Goal: Task Accomplishment & Management: Use online tool/utility

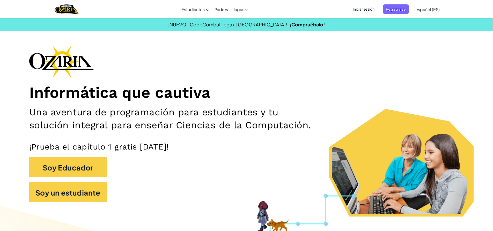
click at [350, 12] on span "Iniciar sesión" at bounding box center [364, 9] width 28 height 10
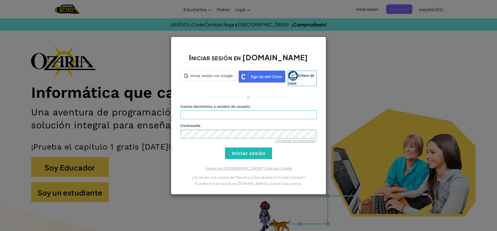
click at [244, 110] on div "Correo electrónico o nombre de usuario :" at bounding box center [248, 111] width 136 height 15
click at [245, 110] on input "Correo electrónico o nombre de usuario :" at bounding box center [248, 114] width 136 height 9
click at [264, 112] on input "Correo electrónico o nombre de usuario :" at bounding box center [248, 114] width 136 height 9
type input "[EMAIL_ADDRESS][DOMAIN_NAME]"
click at [225, 147] on input "Iniciar sesión" at bounding box center [248, 153] width 47 height 12
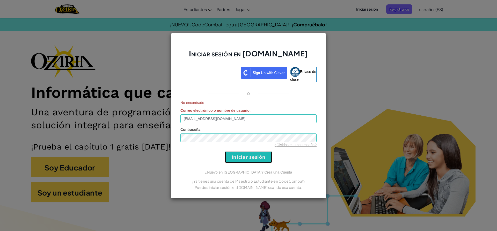
click at [238, 154] on input "Iniciar sesión" at bounding box center [248, 157] width 47 height 12
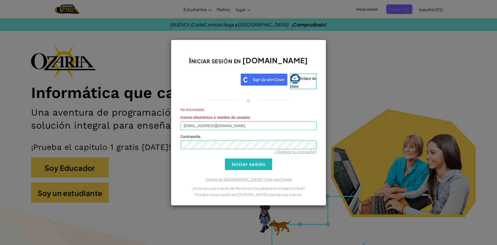
click at [276, 18] on div "Iniciar sesión en [DOMAIN_NAME] Enlace de clase o No encontrado Correo electrón…" at bounding box center [248, 122] width 497 height 245
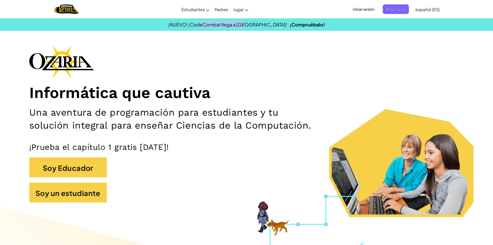
drag, startPoint x: 216, startPoint y: 28, endPoint x: 293, endPoint y: 29, distance: 77.1
click at [271, 28] on section "¡NUEVO! ¡CodeCombat llega a [GEOGRAPHIC_DATA]! ¡Compruébalo!" at bounding box center [246, 24] width 493 height 13
click at [313, 30] on section "¡NUEVO! ¡CodeCombat llega a [GEOGRAPHIC_DATA]! ¡Compruébalo!" at bounding box center [246, 24] width 493 height 13
drag, startPoint x: 312, startPoint y: 29, endPoint x: 272, endPoint y: 30, distance: 39.6
click at [272, 30] on section "¡NUEVO! ¡CodeCombat llega a [GEOGRAPHIC_DATA]! ¡Compruébalo!" at bounding box center [246, 24] width 493 height 13
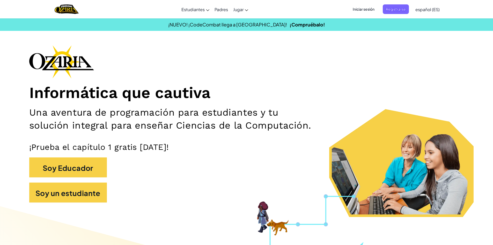
drag, startPoint x: 283, startPoint y: 79, endPoint x: 275, endPoint y: 80, distance: 7.5
click at [281, 80] on div "Informática que cautiva Una aventura de programación para estudiantes y tu solu…" at bounding box center [246, 126] width 435 height 162
click at [407, 10] on span "Registrarse" at bounding box center [396, 9] width 26 height 10
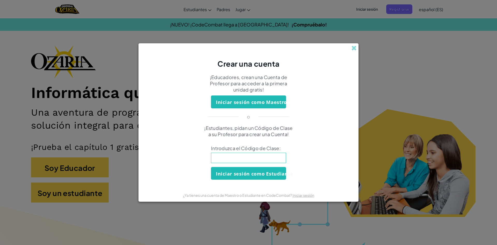
click at [263, 158] on input at bounding box center [248, 157] width 75 height 10
type input "y"
type input "V"
paste input "YesBedTeam"
type input "YesBedTeam"
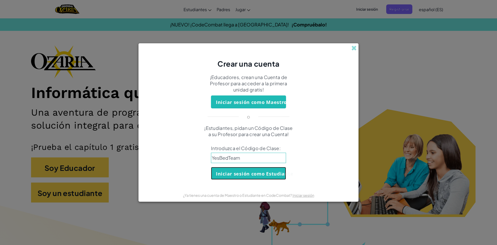
click at [277, 173] on font "Iniciar sesión como Estudiante" at bounding box center [254, 173] width 77 height 6
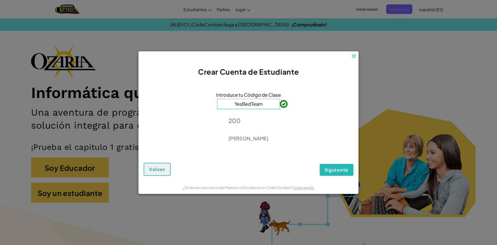
click at [269, 103] on input "YesBedTeam" at bounding box center [248, 104] width 63 height 10
click at [325, 169] on font "Siguiente" at bounding box center [336, 169] width 24 height 6
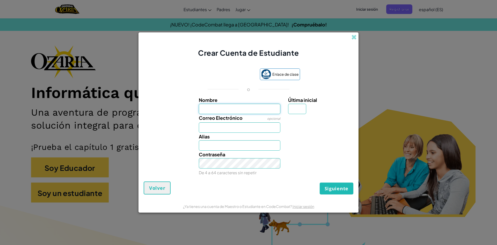
click at [262, 109] on input "Nombre" at bounding box center [240, 108] width 82 height 10
type input "[PERSON_NAME]"
type input "H"
type input "[EMAIL_ADDRESS][DOMAIN_NAME]"
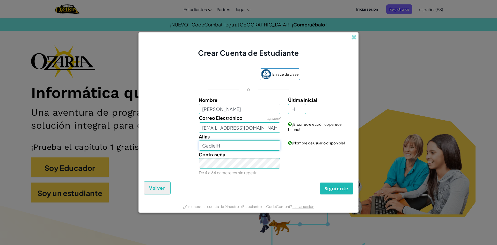
click at [260, 145] on input "GadielH" at bounding box center [240, 145] width 82 height 10
type input "[PERSON_NAME]"
click at [325, 129] on div "¡El correo electrónico parece bueno!" at bounding box center [320, 123] width 72 height 18
click at [254, 112] on input "[PERSON_NAME]" at bounding box center [240, 108] width 82 height 10
click at [258, 109] on input "GadielHdz" at bounding box center [240, 108] width 82 height 10
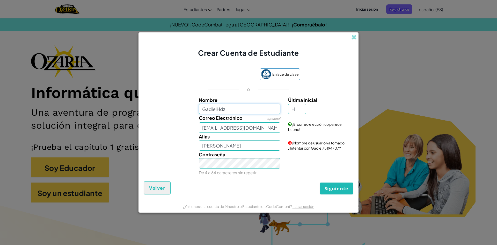
click at [260, 106] on input "GadielHdz" at bounding box center [240, 108] width 82 height 10
type input "GadielHdz"
type input "GadielHdzH"
click at [308, 155] on div "Contraseña De 4 a 64 caracteres sin repetir" at bounding box center [248, 163] width 215 height 26
click at [303, 142] on font "¡Nombre de usuario disponible!" at bounding box center [318, 142] width 53 height 5
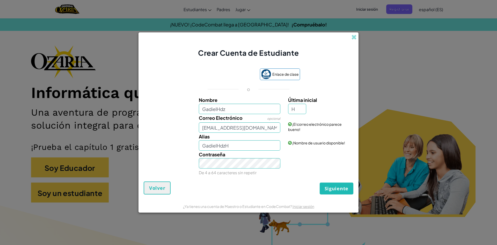
click at [304, 137] on div "¡Nombre de usuario disponible!" at bounding box center [320, 138] width 72 height 13
click at [294, 109] on input "H" at bounding box center [297, 108] width 18 height 10
click at [309, 103] on label "Última inicial" at bounding box center [320, 100] width 64 height 8
click at [306, 103] on input "H" at bounding box center [297, 108] width 18 height 10
click at [351, 188] on button "Siguiente" at bounding box center [337, 188] width 34 height 12
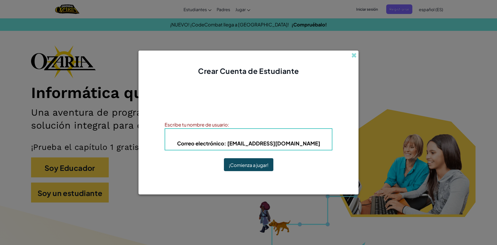
click at [242, 165] on font "¡Comienza a jugar!" at bounding box center [249, 165] width 40 height 6
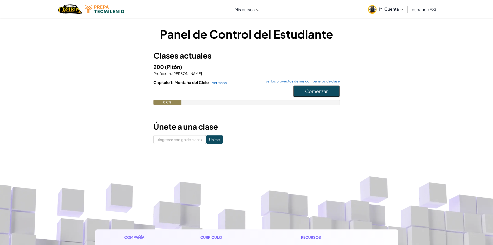
click at [311, 90] on font "Comenzar" at bounding box center [316, 91] width 23 height 6
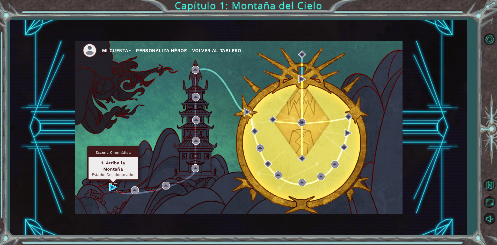
click at [110, 187] on img at bounding box center [113, 187] width 8 height 8
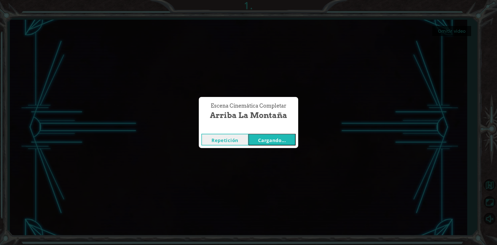
click at [279, 141] on font "Cargando..." at bounding box center [272, 140] width 28 height 6
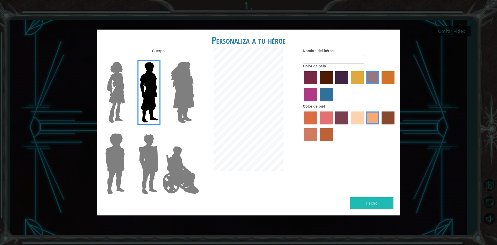
click at [185, 86] on img at bounding box center [182, 92] width 28 height 65
click at [194, 58] on input "Amatista heroica" at bounding box center [194, 58] width 0 height 0
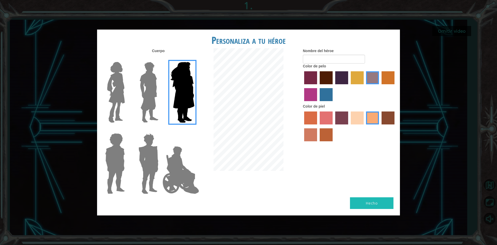
click at [122, 98] on img at bounding box center [116, 92] width 22 height 65
click at [127, 58] on input "Héroe Connie" at bounding box center [127, 58] width 0 height 0
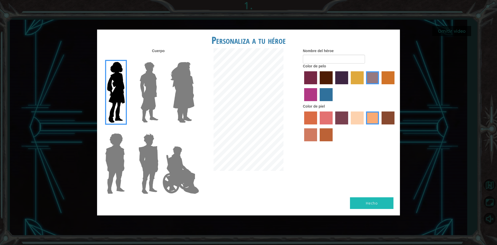
click at [116, 144] on img at bounding box center [115, 163] width 24 height 65
click at [127, 130] on input "Héroe Steven" at bounding box center [127, 130] width 0 height 0
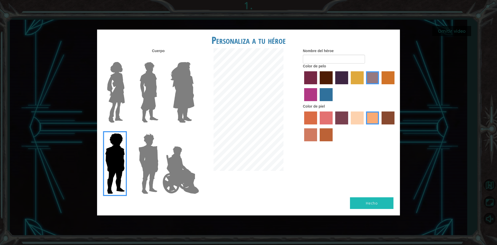
click at [140, 149] on img at bounding box center [148, 163] width 24 height 65
click at [160, 130] on input "Granate héroe" at bounding box center [160, 130] width 0 height 0
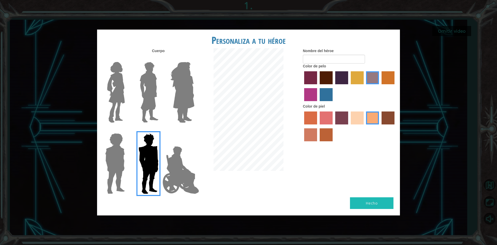
click at [120, 162] on img at bounding box center [115, 163] width 24 height 65
click at [127, 130] on input "Héroe Steven" at bounding box center [127, 130] width 0 height 0
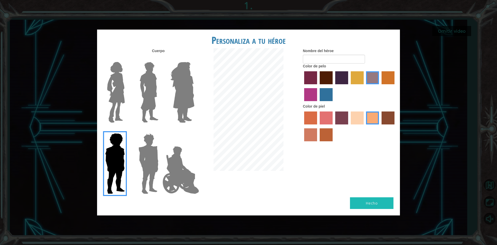
click at [181, 162] on img at bounding box center [180, 170] width 41 height 52
click at [194, 130] on input "Héroe Jamie" at bounding box center [194, 130] width 0 height 0
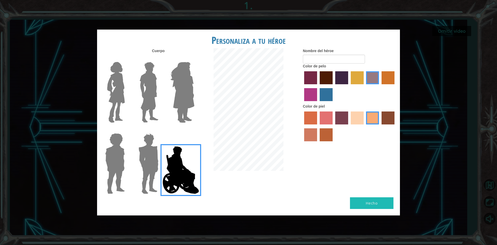
click at [152, 95] on img at bounding box center [148, 92] width 23 height 65
click at [160, 58] on input "El héroe Lars" at bounding box center [160, 58] width 0 height 0
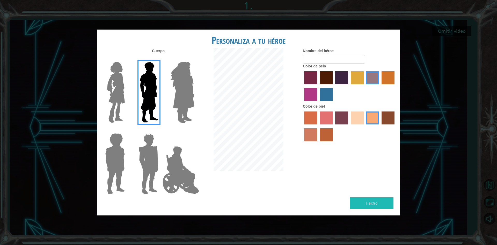
drag, startPoint x: 187, startPoint y: 154, endPoint x: 184, endPoint y: 155, distance: 3.4
click at [187, 155] on img at bounding box center [180, 170] width 41 height 52
click at [194, 130] on input "Héroe Jamie" at bounding box center [194, 130] width 0 height 0
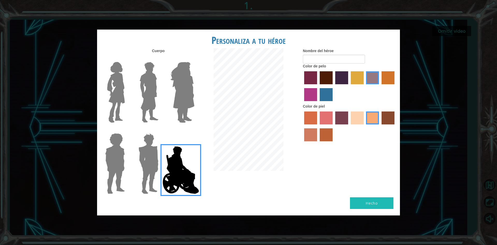
click at [302, 79] on div "Nombre del héroe Color de pelo Color de piel" at bounding box center [349, 95] width 101 height 95
click at [335, 78] on label "color de pelo morado intenso" at bounding box center [341, 77] width 13 height 13
click at [333, 86] on input "color de pelo morado intenso" at bounding box center [333, 86] width 0 height 0
click at [329, 79] on label "color de pelo granate" at bounding box center [326, 77] width 13 height 13
click at [318, 86] on input "color de pelo granate" at bounding box center [318, 86] width 0 height 0
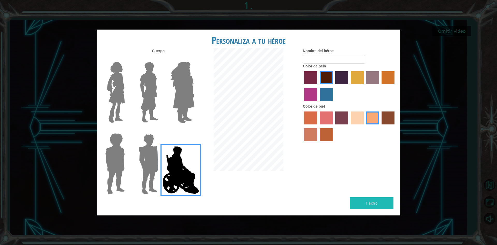
click at [319, 94] on div at bounding box center [349, 87] width 93 height 34
click at [323, 95] on label "color de cabello lachmara" at bounding box center [326, 94] width 13 height 13
click at [318, 103] on input "color de cabello lachmara" at bounding box center [318, 103] width 0 height 0
click at [331, 78] on label "color de pelo granate" at bounding box center [326, 77] width 13 height 13
click at [318, 86] on input "color de pelo granate" at bounding box center [318, 86] width 0 height 0
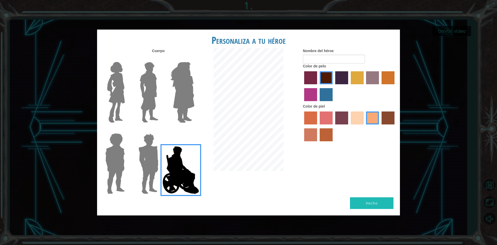
click at [329, 92] on label "color de cabello lachmara" at bounding box center [326, 94] width 13 height 13
click at [318, 103] on input "color de cabello lachmara" at bounding box center [318, 103] width 0 height 0
click at [358, 79] on label "color de pelo del tulipán" at bounding box center [357, 77] width 13 height 13
click at [349, 86] on input "color de pelo del tulipán" at bounding box center [349, 86] width 0 height 0
click at [383, 77] on label "color de cabello gota dorada" at bounding box center [387, 77] width 13 height 13
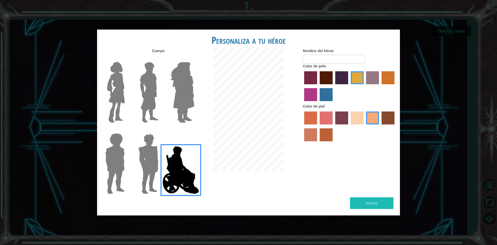
click at [380, 86] on input "color de cabello gota dorada" at bounding box center [380, 86] width 0 height 0
click at [371, 79] on label "color de pelo de bazar" at bounding box center [372, 77] width 13 height 13
click at [364, 86] on input "color de pelo de bazar" at bounding box center [364, 86] width 0 height 0
click at [305, 92] on label "color de cabello violeta rojo medio" at bounding box center [310, 94] width 13 height 13
click at [395, 86] on input "color de cabello violeta rojo medio" at bounding box center [395, 86] width 0 height 0
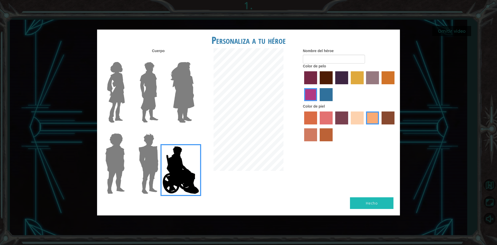
click at [323, 92] on label "color de cabello lachmara" at bounding box center [326, 94] width 13 height 13
click at [318, 103] on input "color de cabello lachmara" at bounding box center [318, 103] width 0 height 0
click at [307, 80] on label "color de pelo pimentón" at bounding box center [310, 77] width 13 height 13
click at [302, 86] on input "color de pelo pimentón" at bounding box center [302, 86] width 0 height 0
drag, startPoint x: 344, startPoint y: 80, endPoint x: 347, endPoint y: 80, distance: 3.4
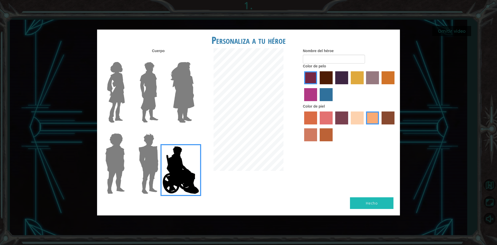
click at [344, 80] on label "color de pelo morado intenso" at bounding box center [341, 77] width 13 height 13
click at [333, 86] on input "color de pelo morado intenso" at bounding box center [333, 86] width 0 height 0
click at [355, 79] on label "color de pelo del tulipán" at bounding box center [357, 77] width 13 height 13
click at [349, 86] on input "color de pelo del tulipán" at bounding box center [349, 86] width 0 height 0
click at [386, 115] on label "color de piel karma" at bounding box center [387, 117] width 13 height 13
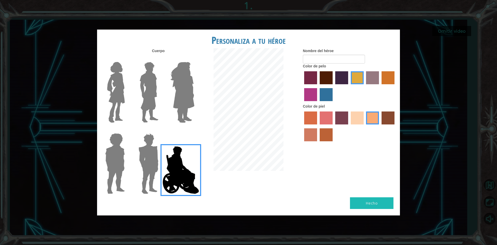
click at [380, 126] on input "color de piel karma" at bounding box center [380, 126] width 0 height 0
click at [341, 120] on label "color de piel tosca" at bounding box center [341, 117] width 13 height 13
click at [333, 126] on input "color de piel tosca" at bounding box center [333, 126] width 0 height 0
click at [393, 117] on label "color de piel karma" at bounding box center [387, 117] width 13 height 13
click at [380, 126] on input "color de piel karma" at bounding box center [380, 126] width 0 height 0
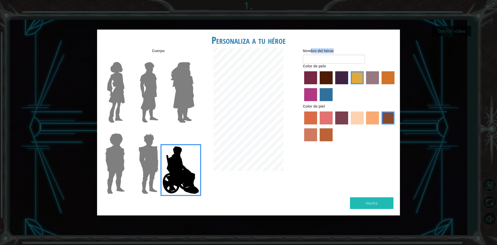
click at [310, 54] on form "Nombre del héroe" at bounding box center [349, 55] width 93 height 15
click at [316, 62] on input "Nombre del héroe" at bounding box center [334, 59] width 62 height 9
click at [286, 44] on div "Personaliza a tu héroe Cuerpo Nombre del héroe Guapodiel Color de pelo Color de…" at bounding box center [248, 122] width 303 height 186
type input "Guapodiel"
click at [320, 98] on label "color de cabello lachmara" at bounding box center [326, 94] width 13 height 13
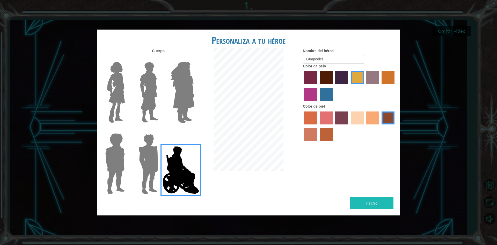
click at [318, 103] on input "color de cabello lachmara" at bounding box center [318, 103] width 0 height 0
click at [356, 76] on label "color de pelo del tulipán" at bounding box center [357, 77] width 13 height 13
click at [349, 86] on input "color de pelo del tulipán" at bounding box center [349, 86] width 0 height 0
click at [316, 80] on label "color de pelo pimentón" at bounding box center [310, 77] width 13 height 13
click at [302, 86] on input "color de pelo pimentón" at bounding box center [302, 86] width 0 height 0
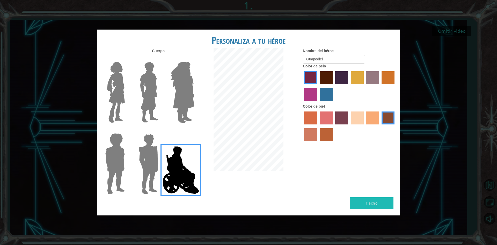
click at [329, 75] on label "color de pelo granate" at bounding box center [326, 77] width 13 height 13
click at [318, 86] on input "color de pelo granate" at bounding box center [318, 86] width 0 height 0
click at [341, 79] on label "color de pelo morado intenso" at bounding box center [341, 77] width 13 height 13
click at [333, 86] on input "color de pelo morado intenso" at bounding box center [333, 86] width 0 height 0
click at [358, 73] on label "color de pelo del tulipán" at bounding box center [357, 77] width 13 height 13
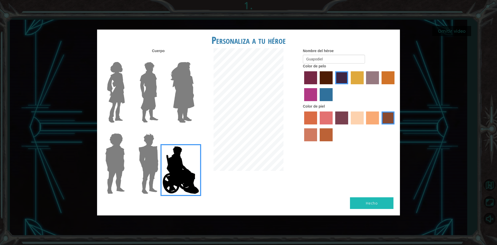
click at [349, 86] on input "color de pelo del tulipán" at bounding box center [349, 86] width 0 height 0
click at [380, 78] on div at bounding box center [349, 87] width 93 height 34
click at [374, 78] on label "color de pelo de bazar" at bounding box center [372, 77] width 13 height 13
click at [364, 86] on input "color de pelo de bazar" at bounding box center [364, 86] width 0 height 0
click at [386, 77] on label "color de cabello gota dorada" at bounding box center [387, 77] width 13 height 13
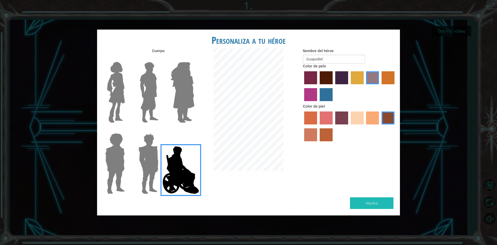
click at [380, 86] on input "color de cabello gota dorada" at bounding box center [380, 86] width 0 height 0
click at [353, 83] on label "color de pelo del tulipán" at bounding box center [357, 77] width 13 height 13
click at [349, 86] on input "color de pelo del tulipán" at bounding box center [349, 86] width 0 height 0
click at [370, 202] on font "Hecho" at bounding box center [372, 202] width 12 height 5
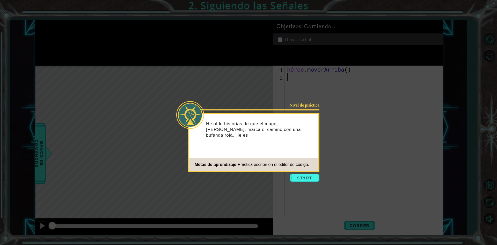
click at [312, 140] on div "He oído historias de que el mago, Astra, marca el camino con una bufanda roja. …" at bounding box center [253, 132] width 129 height 32
click at [331, 146] on icon at bounding box center [248, 122] width 497 height 245
click at [302, 177] on button "Comenzar" at bounding box center [304, 177] width 29 height 8
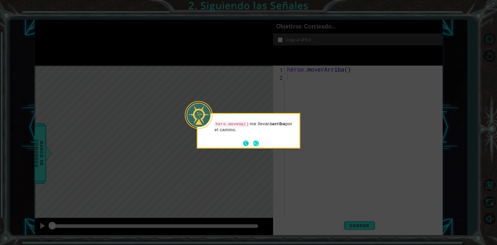
click at [251, 142] on button "Atrás" at bounding box center [248, 143] width 10 height 6
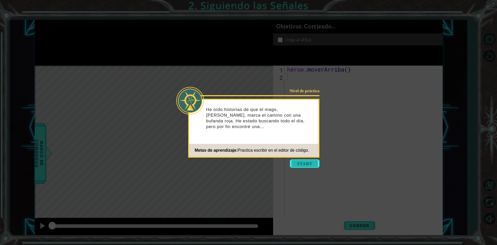
click at [304, 165] on button "Comenzar" at bounding box center [304, 163] width 29 height 8
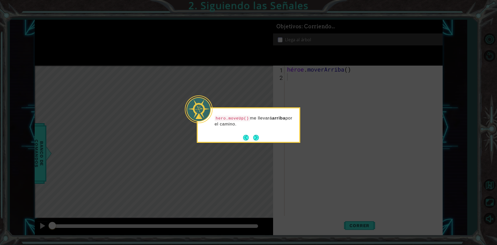
click at [227, 118] on code "hero.moveUp()" at bounding box center [231, 118] width 35 height 6
click at [237, 115] on div "hero.moveUp() me llevará arriba por el camino." at bounding box center [248, 123] width 101 height 26
click at [242, 117] on code "hero.moveUp()" at bounding box center [231, 118] width 35 height 6
click at [243, 119] on code "hero.moveUp()" at bounding box center [231, 118] width 35 height 6
drag, startPoint x: 243, startPoint y: 119, endPoint x: 251, endPoint y: 118, distance: 7.5
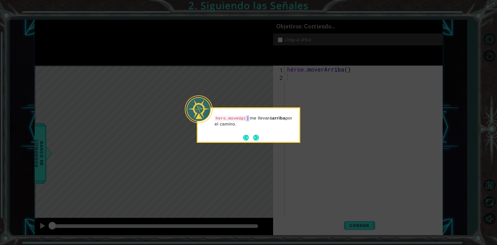
click at [244, 119] on code "hero.moveUp()" at bounding box center [231, 118] width 35 height 6
click at [258, 123] on p "hero.moveUp() me llevará arriba por el camino." at bounding box center [254, 121] width 81 height 12
click at [256, 135] on button "Próximo" at bounding box center [256, 138] width 6 height 6
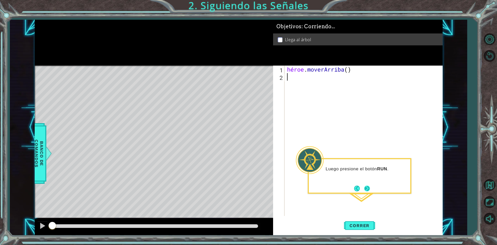
click at [368, 188] on button "Próximo" at bounding box center [367, 188] width 6 height 6
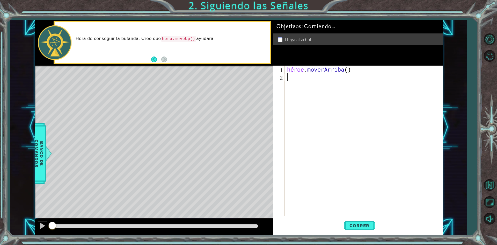
click at [176, 45] on div "Hora de conseguir la bufanda. Creo que hero.moveUp() ayudará." at bounding box center [170, 42] width 197 height 19
click at [302, 78] on div "héroe . moverArriba ( )" at bounding box center [364, 147] width 157 height 165
click at [336, 85] on div "hero . moveUp ( )" at bounding box center [364, 147] width 157 height 165
type textarea "h"
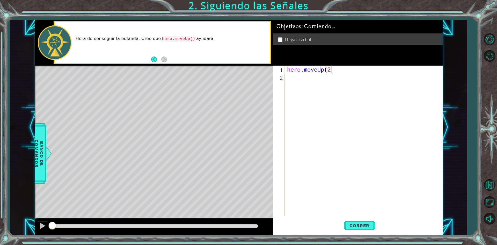
type textarea "hero.moveUp(2)"
click at [351, 222] on div "hero.moveUp(2) 1 2 hero . moveUp ( 2 ) הההההההההההההההההההההההההההההההההההההההה…" at bounding box center [357, 149] width 169 height 169
drag, startPoint x: 350, startPoint y: 223, endPoint x: 348, endPoint y: 225, distance: 3.5
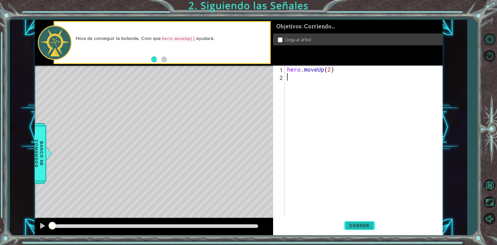
click at [349, 224] on span "Correr" at bounding box center [359, 225] width 30 height 5
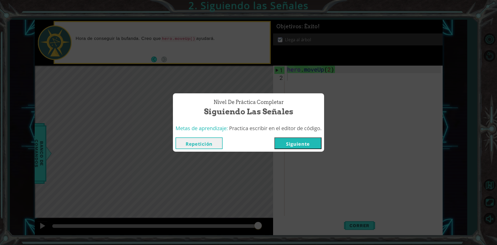
click at [302, 147] on button "Siguiente" at bounding box center [297, 143] width 47 height 12
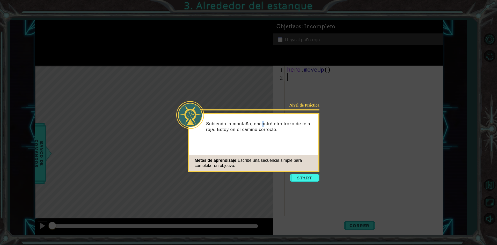
click at [265, 119] on div "Subiendo la montaña, encontré otro trozo de tela roja. Estoy en el camino corre…" at bounding box center [253, 129] width 129 height 26
drag, startPoint x: 292, startPoint y: 135, endPoint x: 273, endPoint y: 129, distance: 19.8
click at [292, 135] on div "Subiendo la montaña, encontré otro trozo de tela roja. Estoy en el camino corre…" at bounding box center [253, 129] width 129 height 26
click at [308, 182] on icon at bounding box center [248, 122] width 497 height 245
click at [311, 179] on button "Start" at bounding box center [304, 177] width 29 height 8
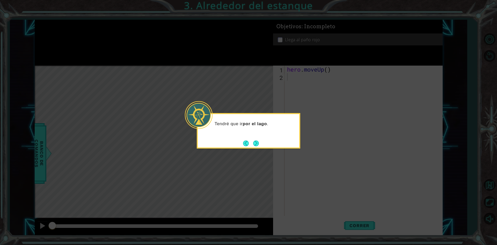
click at [262, 143] on div "Tendré que ir por el lago ." at bounding box center [248, 130] width 103 height 35
click at [257, 143] on button "Next" at bounding box center [256, 143] width 6 height 6
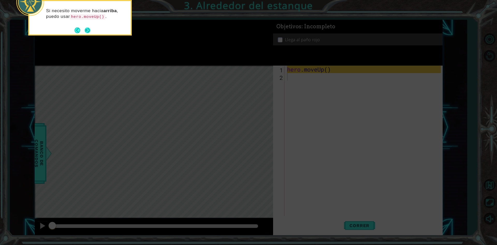
click at [87, 32] on button "Next" at bounding box center [88, 30] width 6 height 6
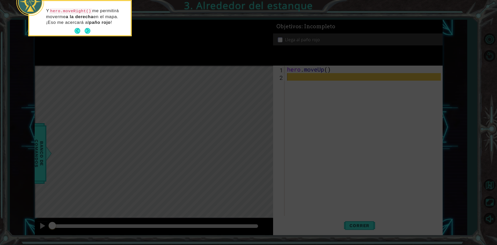
click at [92, 29] on div "Y hero.moveRight() me permitirá moverme a la derecha en el mapa. ¡Eso me acerca…" at bounding box center [79, 19] width 101 height 32
click at [90, 32] on button "Next" at bounding box center [88, 31] width 6 height 6
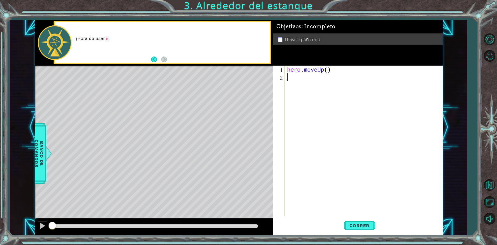
click at [174, 52] on div "¡Hora de usar m" at bounding box center [162, 42] width 215 height 41
click at [174, 50] on div "¡Hora de usar moveUp()" at bounding box center [170, 42] width 197 height 19
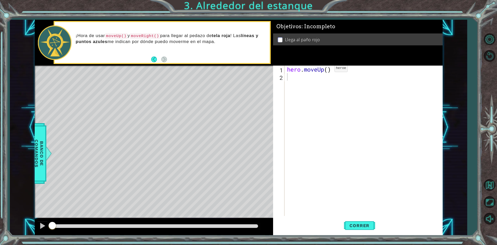
click at [327, 70] on div "hero . moveUp ( )" at bounding box center [364, 147] width 157 height 165
type textarea "hero.moveUp(2)"
click at [353, 87] on div "hero . moveUp ( 2 )" at bounding box center [364, 147] width 157 height 165
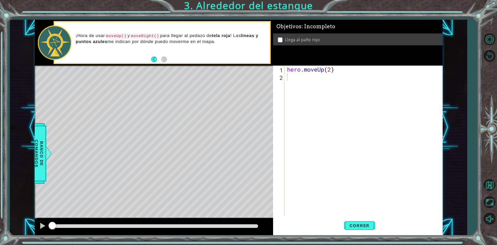
drag, startPoint x: 135, startPoint y: 34, endPoint x: 161, endPoint y: 35, distance: 25.9
click at [158, 36] on code "moveRight()" at bounding box center [145, 36] width 30 height 6
click at [161, 35] on p "¡Hora de usar moveUp() y moveRight() para llegar al pedazo de tela roja ! Las l…" at bounding box center [171, 39] width 190 height 12
click at [160, 36] on code "moveRight()" at bounding box center [145, 36] width 30 height 6
click at [157, 37] on code "moveRight()" at bounding box center [145, 36] width 30 height 6
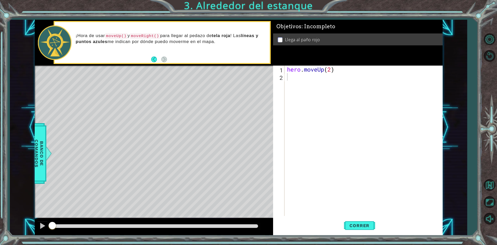
click at [157, 37] on code "moveRight()" at bounding box center [145, 36] width 30 height 6
click at [325, 91] on div "hero . moveUp ( 2 )" at bounding box center [364, 147] width 157 height 165
type textarea "hero.moveRight(1)"
click at [360, 226] on span "Correr" at bounding box center [359, 225] width 30 height 5
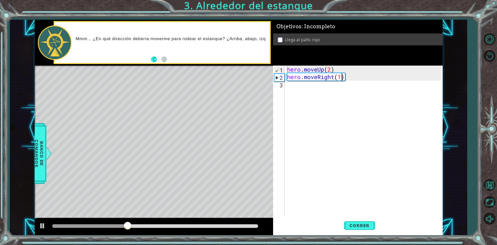
click at [338, 115] on div "hero . moveUp ( 2 ) hero . moveRight ( 1 )" at bounding box center [364, 147] width 157 height 165
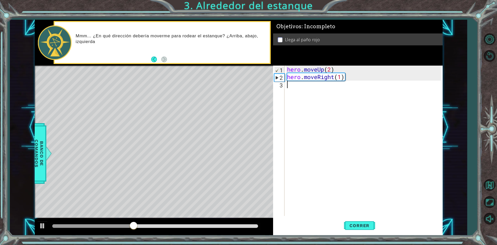
scroll to position [0, 0]
click at [43, 228] on div at bounding box center [42, 225] width 7 height 7
click at [348, 77] on div "hero . moveUp ( 2 ) hero . moveRight ( 1 )" at bounding box center [364, 147] width 157 height 165
click at [334, 73] on div "hero . moveUp ( 2 ) hero . moveRight ( 1 )" at bounding box center [364, 147] width 157 height 165
type textarea "hero.moveUp(2)"
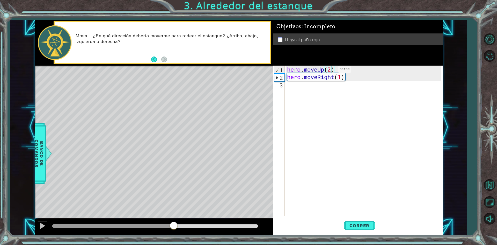
click at [330, 70] on div "hero . moveUp ( 2 ) hero . moveRight ( 1 )" at bounding box center [364, 147] width 157 height 165
click at [272, 71] on div "1 ההההההההההההההההההההההההההההההההההההההההההההההההההההההההההההההההההההההההההההה…" at bounding box center [239, 127] width 408 height 215
click at [315, 86] on div "hero . moveUp ( 2 ) hero . moveRight ( 1 )" at bounding box center [364, 147] width 157 height 165
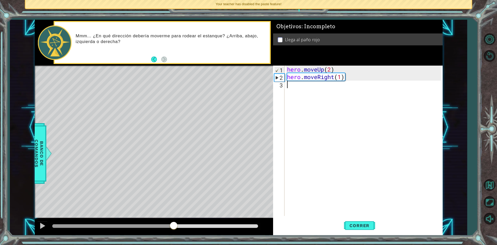
click at [297, 117] on div "hero . moveUp ( 2 ) hero . moveRight ( 1 )" at bounding box center [364, 147] width 157 height 165
click at [347, 77] on div "hero . moveUp ( 2 ) hero . moveRight ( 1 )" at bounding box center [364, 147] width 157 height 165
type textarea "hero.moveRight(1)"
click at [340, 79] on div "hero . moveUp ( 2 ) hero . moveRight ( 1 )" at bounding box center [364, 147] width 157 height 165
click at [346, 88] on div "hero . moveUp ( 2 ) hero . moveRight ( 1 )" at bounding box center [364, 147] width 157 height 165
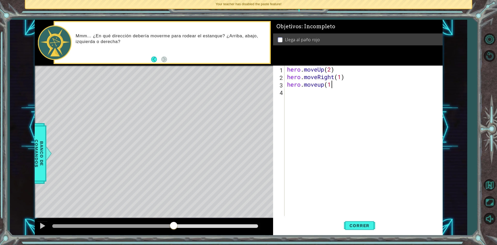
scroll to position [0, 2]
click at [353, 220] on button "Correr" at bounding box center [359, 225] width 31 height 17
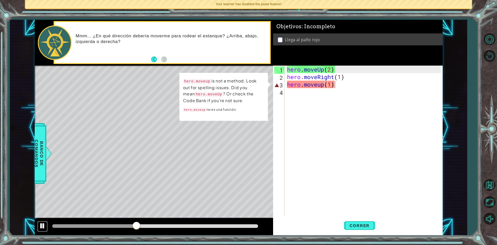
click at [41, 225] on div at bounding box center [42, 225] width 7 height 7
click at [322, 87] on div "hero . moveUp ( 2 ) hero . moveRight ( 1 ) hero . moveup ( 1 )" at bounding box center [364, 147] width 157 height 165
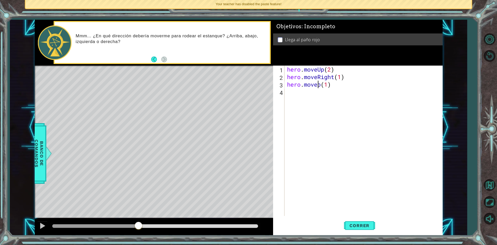
scroll to position [0, 2]
type textarea "hero.moveUp(1)"
click at [360, 225] on span "Correr" at bounding box center [359, 225] width 30 height 5
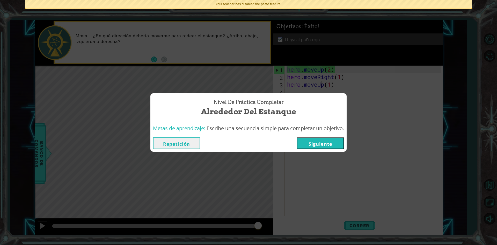
click at [323, 144] on button "Siguiente" at bounding box center [320, 143] width 47 height 12
